Goal: Task Accomplishment & Management: Manage account settings

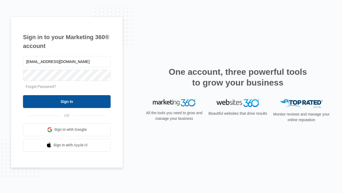
click at [67, 101] on input "Sign In" at bounding box center [67, 101] width 88 height 13
